Goal: Find specific page/section: Find specific page/section

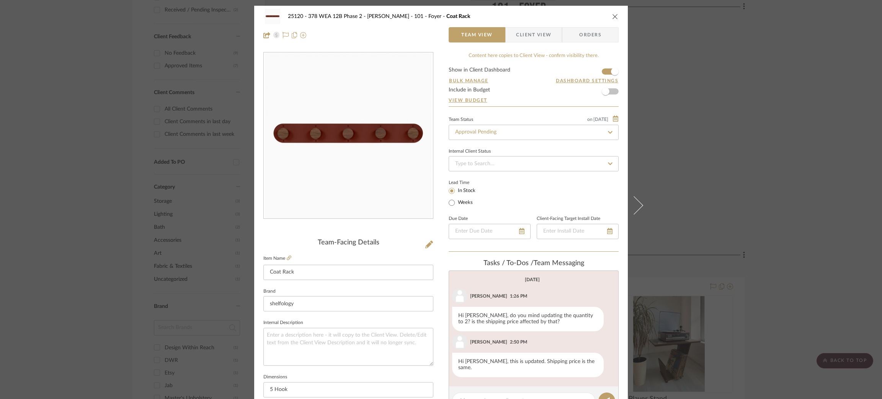
click at [676, 120] on div "25120 - 378 WEA 12B Phase 2 - [PERSON_NAME] 101 - Foyer Coat Rack Team View Cli…" at bounding box center [441, 199] width 882 height 399
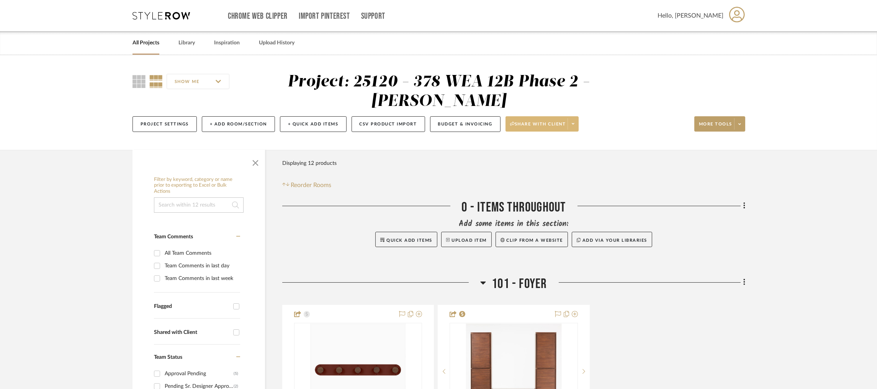
click at [574, 128] on span at bounding box center [572, 123] width 11 height 11
click at [549, 144] on span "Preview Client Dashboard" at bounding box center [543, 145] width 65 height 7
